Goal: Information Seeking & Learning: Learn about a topic

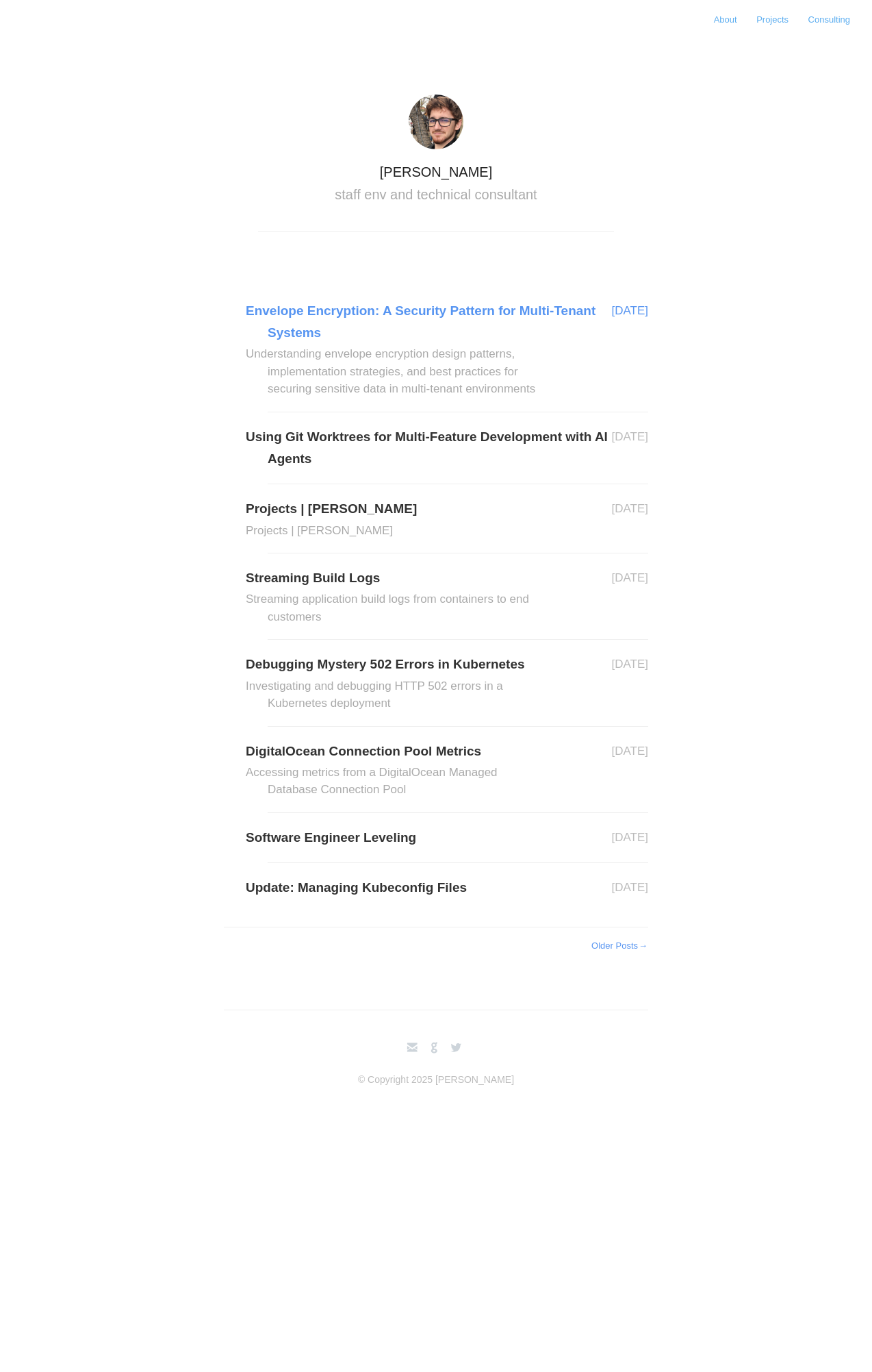
click at [303, 308] on link "Envelope Encryption: A Security Pattern for Multi-Tenant Systems Understanding …" at bounding box center [458, 349] width 381 height 98
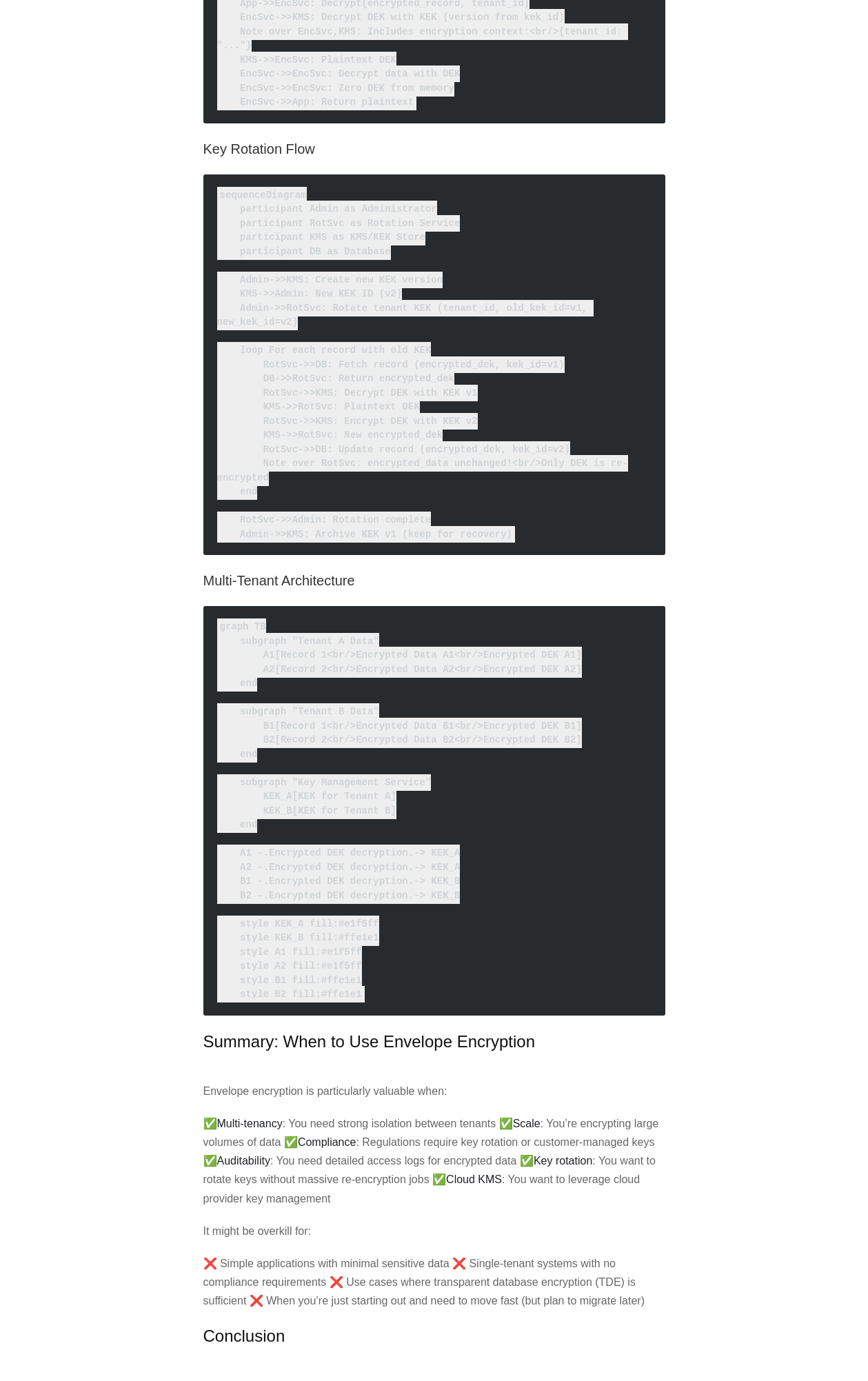
scroll to position [8543, 0]
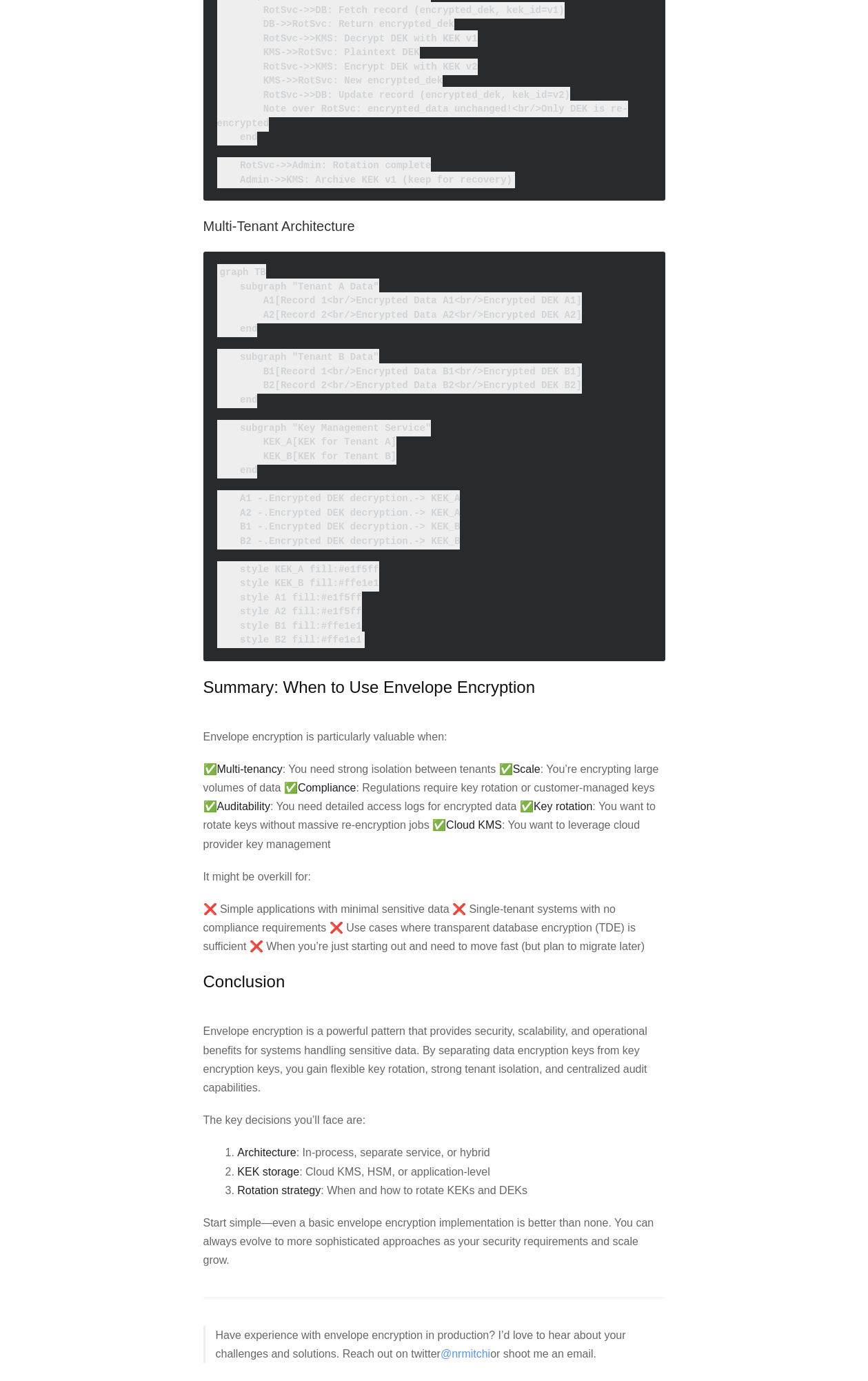
drag, startPoint x: 346, startPoint y: 549, endPoint x: 266, endPoint y: 489, distance: 100.0
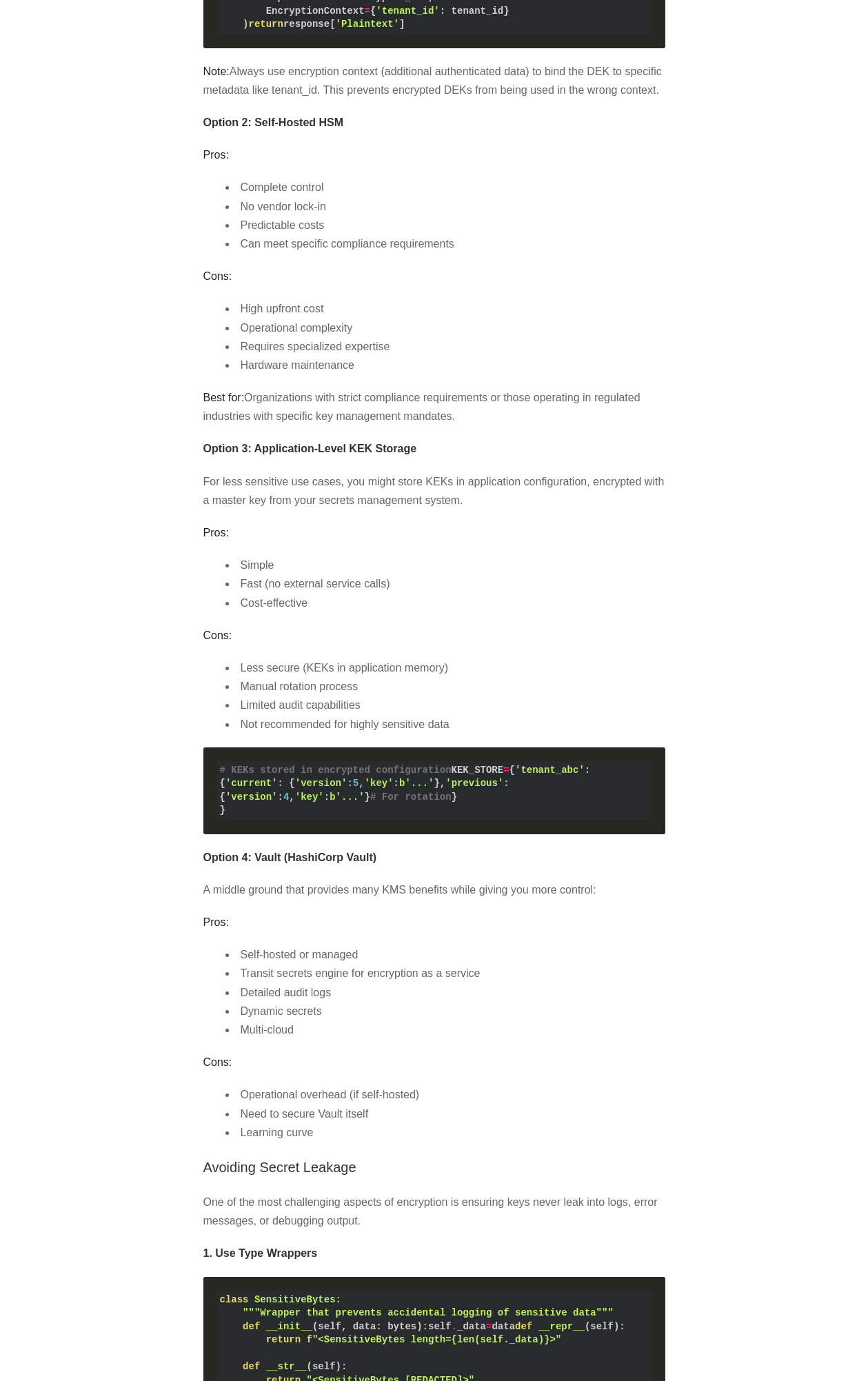
scroll to position [3461, 0]
